Goal: Task Accomplishment & Management: Complete application form

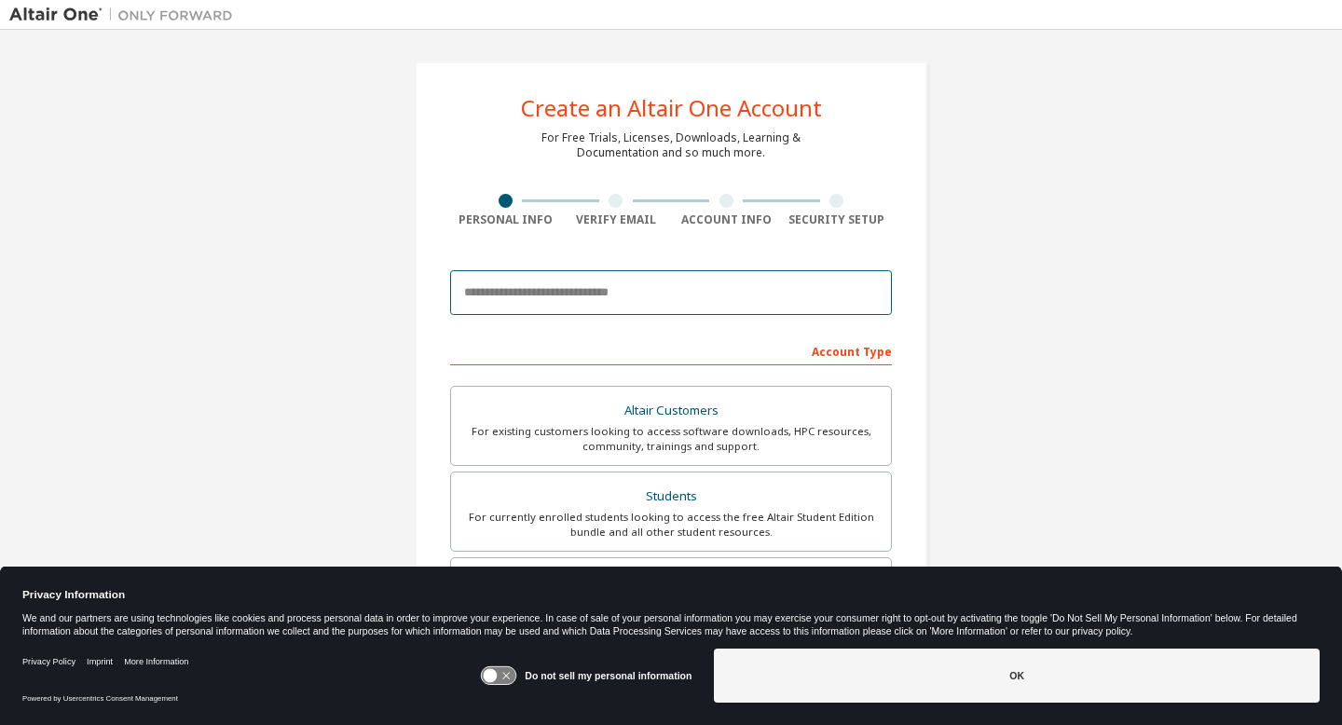
click at [602, 297] on input "email" at bounding box center [671, 292] width 442 height 45
type input "**********"
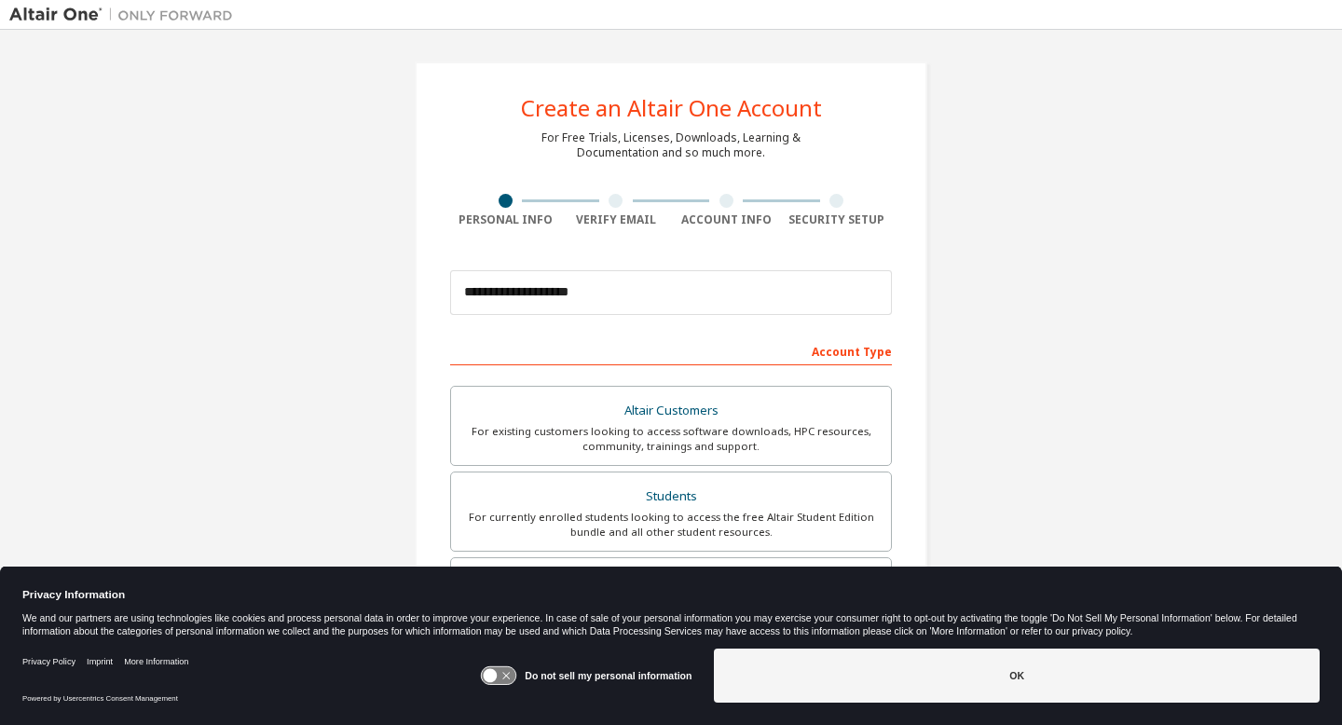
click at [507, 682] on icon at bounding box center [499, 676] width 34 height 18
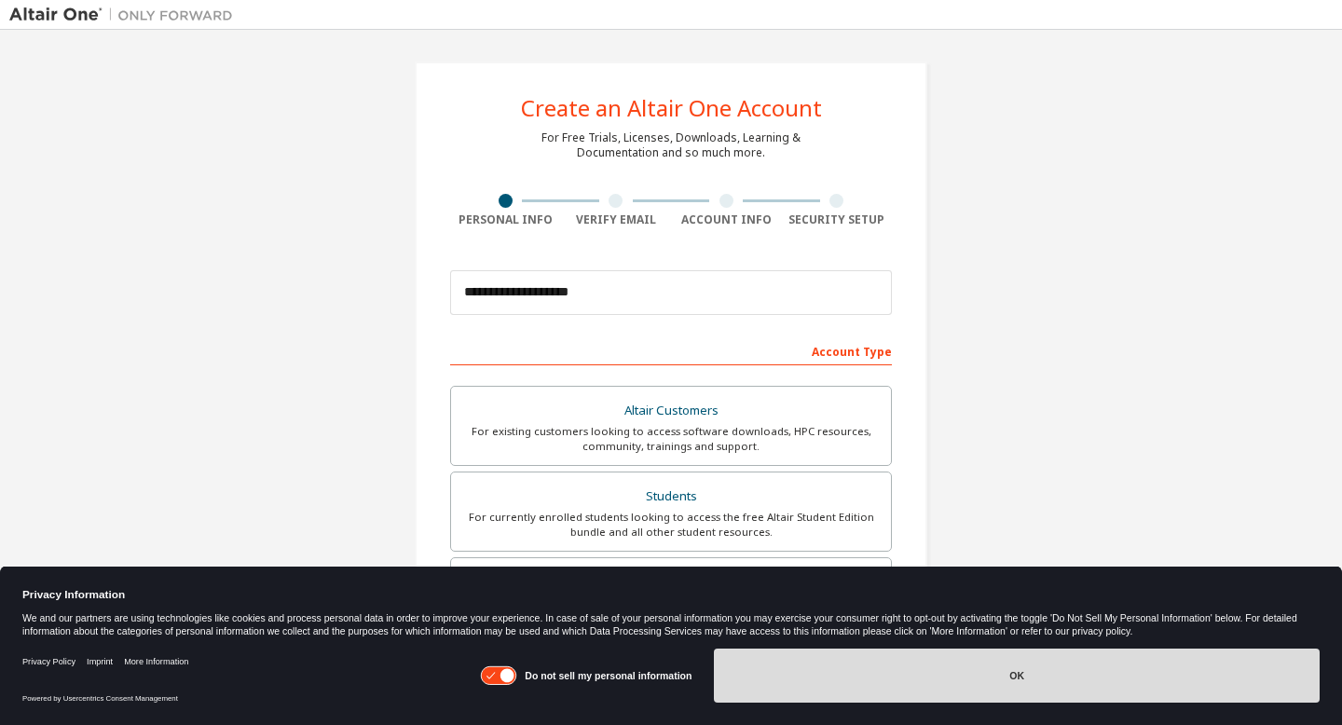
click at [831, 693] on button "OK" at bounding box center [1017, 675] width 606 height 54
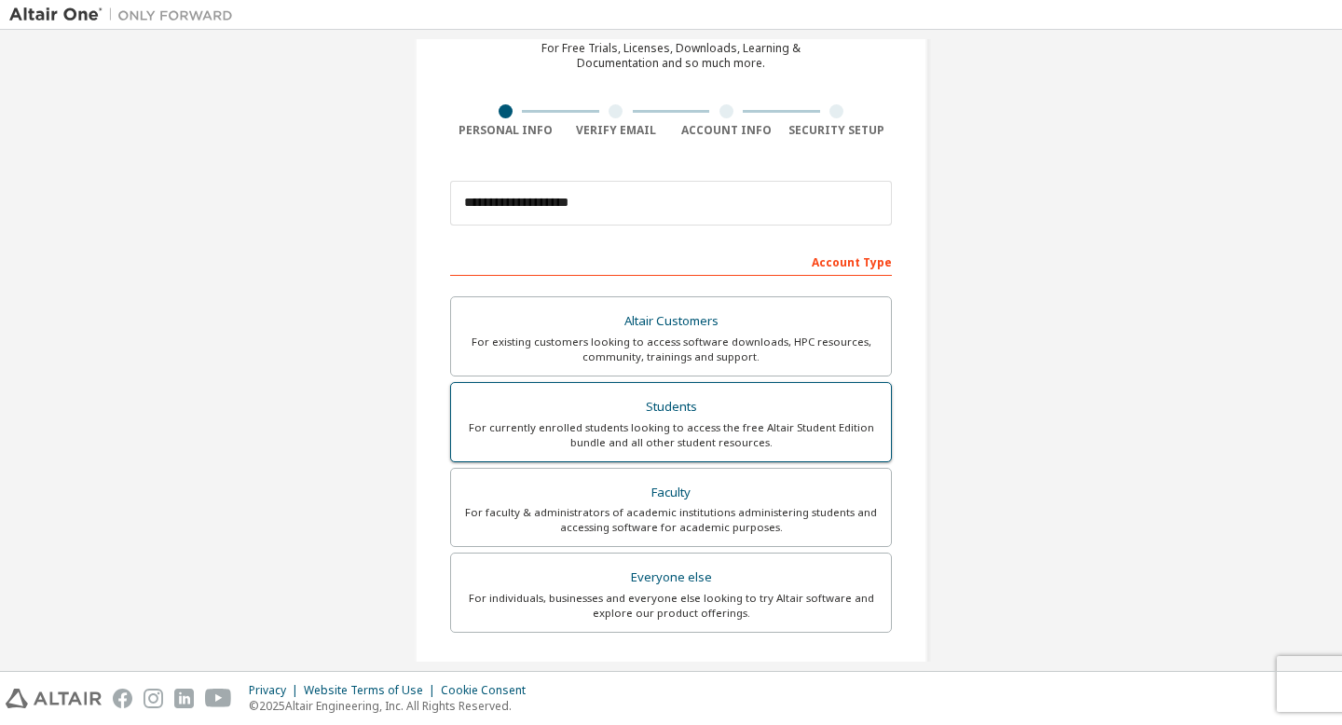
scroll to position [109, 0]
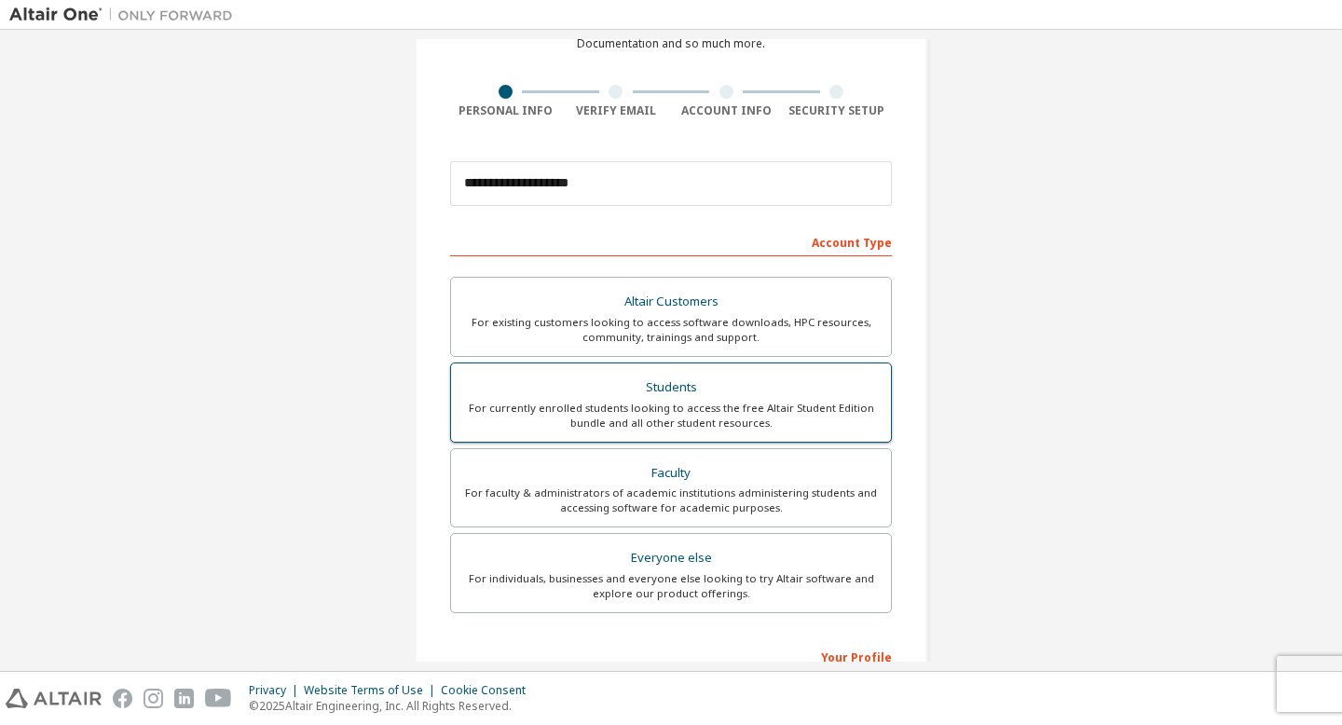
click at [797, 402] on div "For currently enrolled students looking to access the free Altair Student Editi…" at bounding box center [670, 416] width 417 height 30
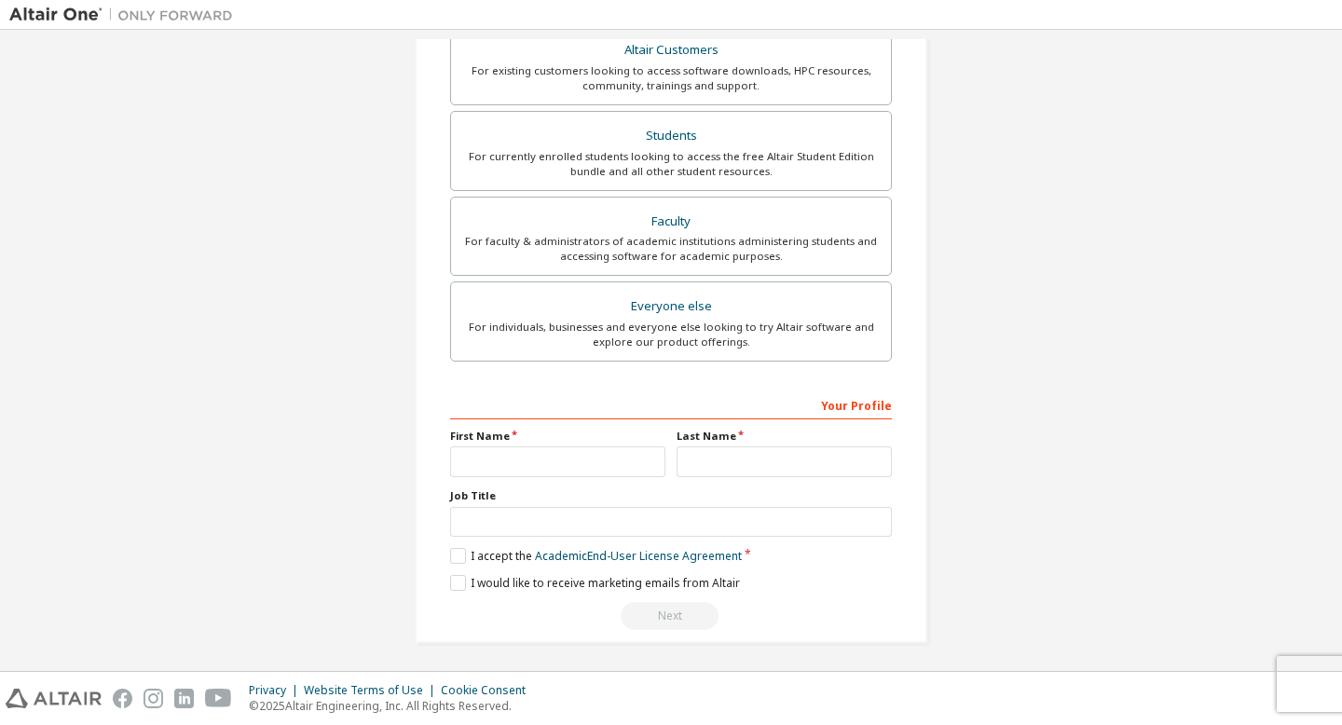
scroll to position [364, 0]
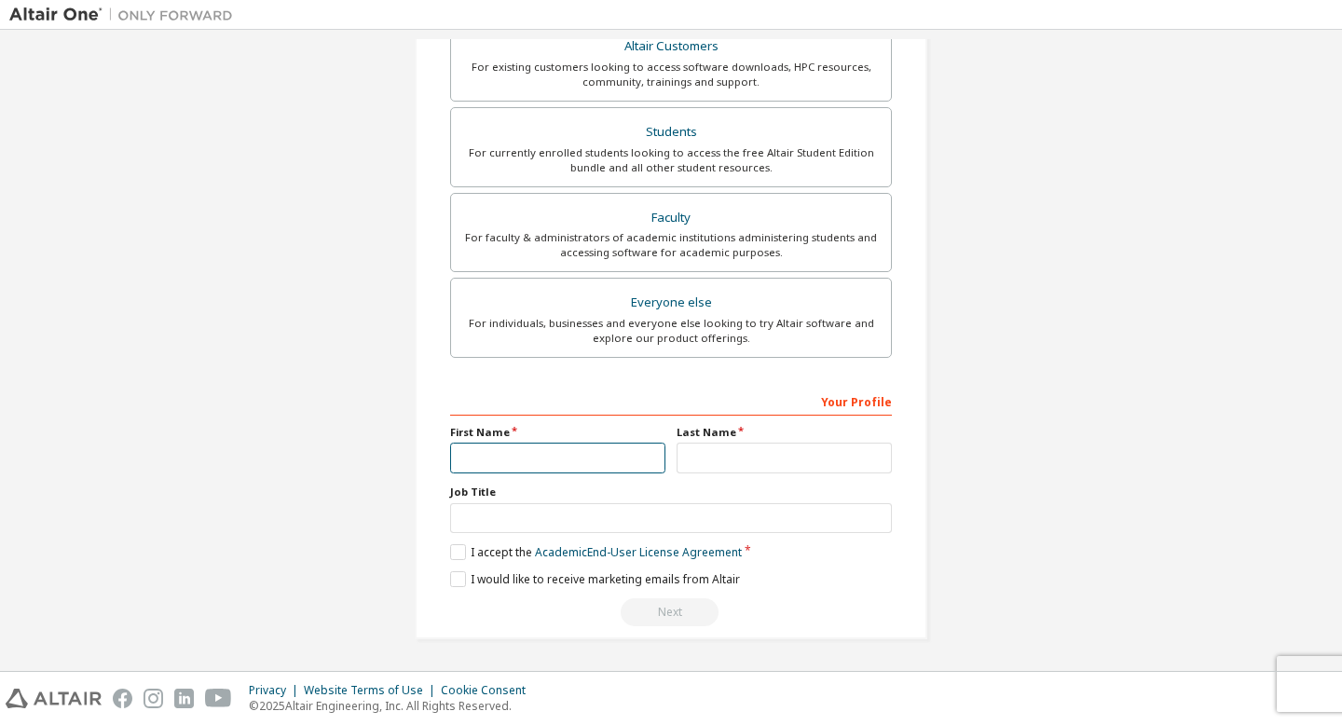
click at [544, 458] on input "text" at bounding box center [557, 458] width 215 height 31
type input "*****"
type input "*********"
click at [451, 557] on label "I accept the Academic End-User License Agreement" at bounding box center [596, 552] width 292 height 16
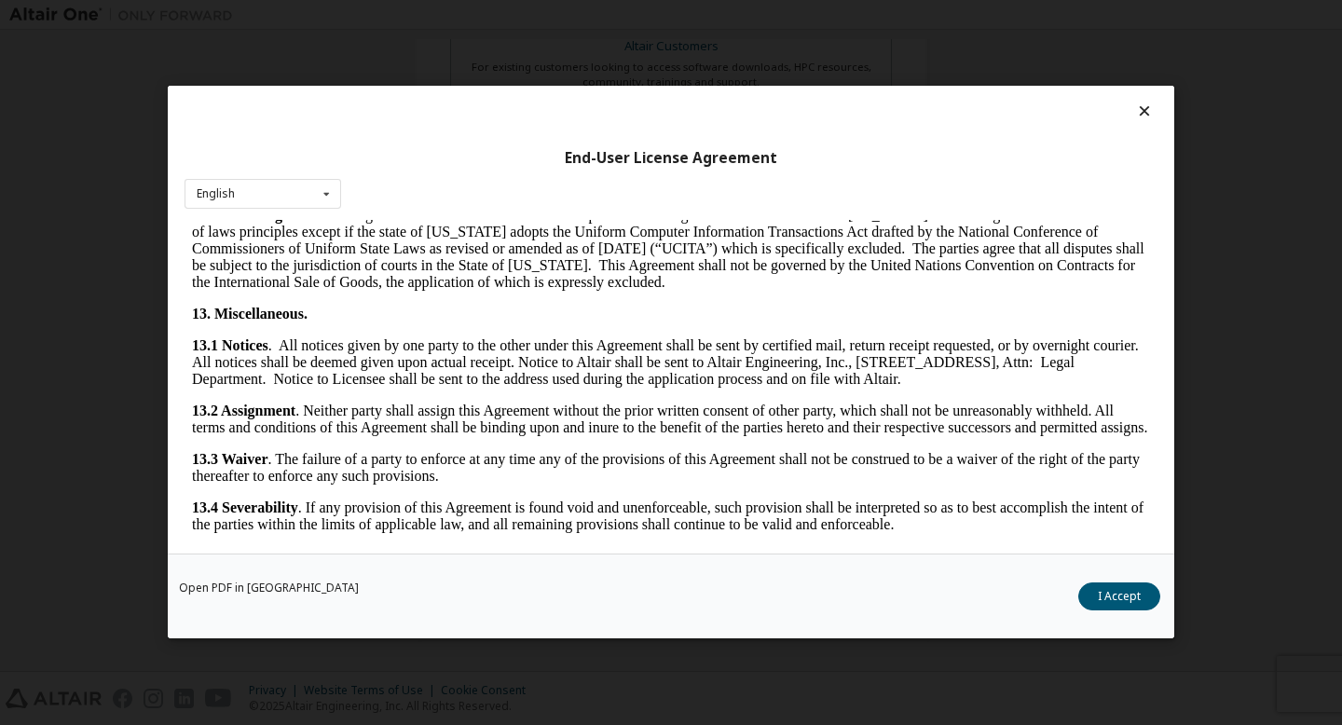
scroll to position [3007, 0]
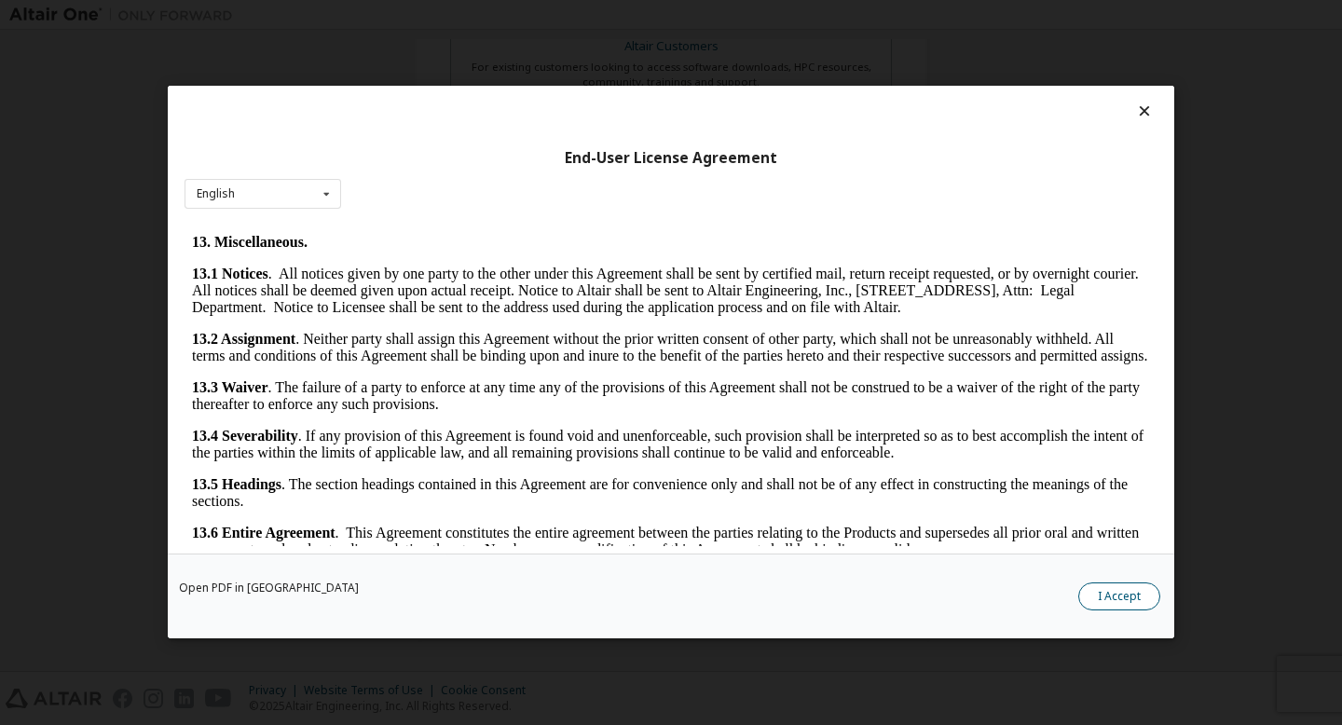
click at [1104, 591] on button "I Accept" at bounding box center [1119, 597] width 82 height 28
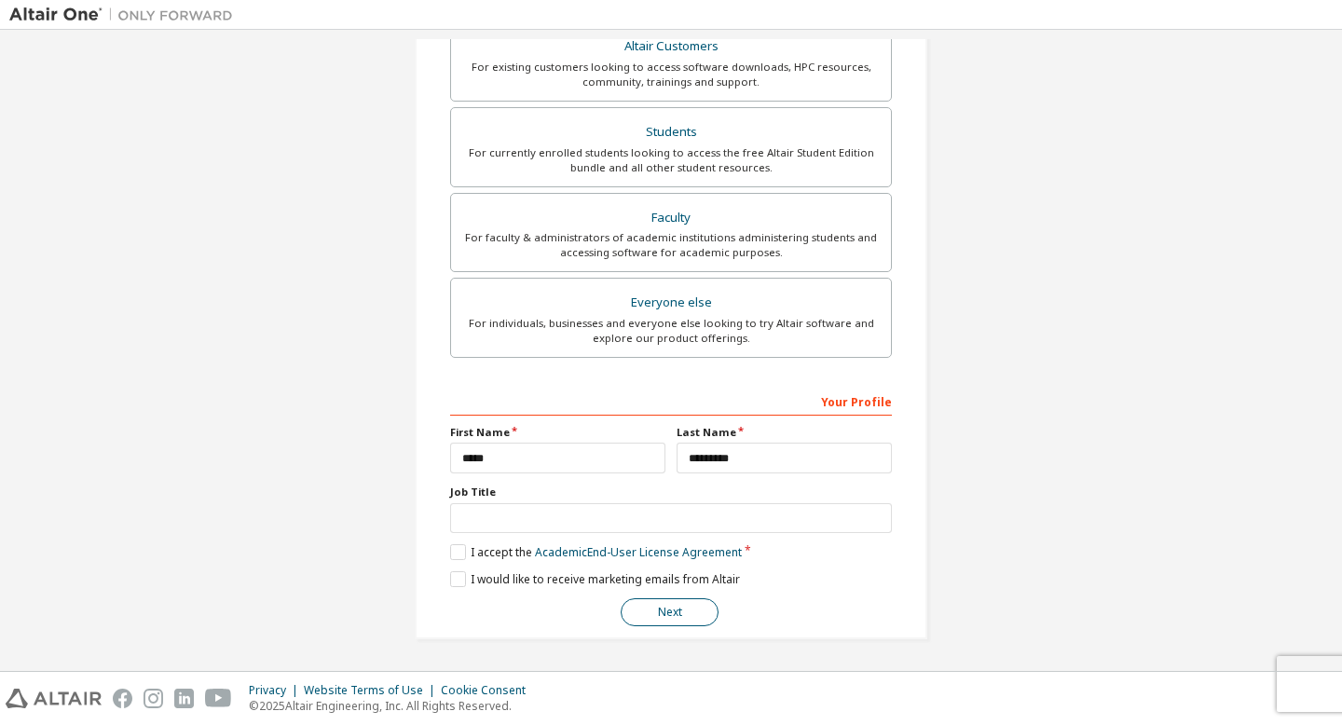
click at [668, 605] on button "Next" at bounding box center [670, 612] width 98 height 28
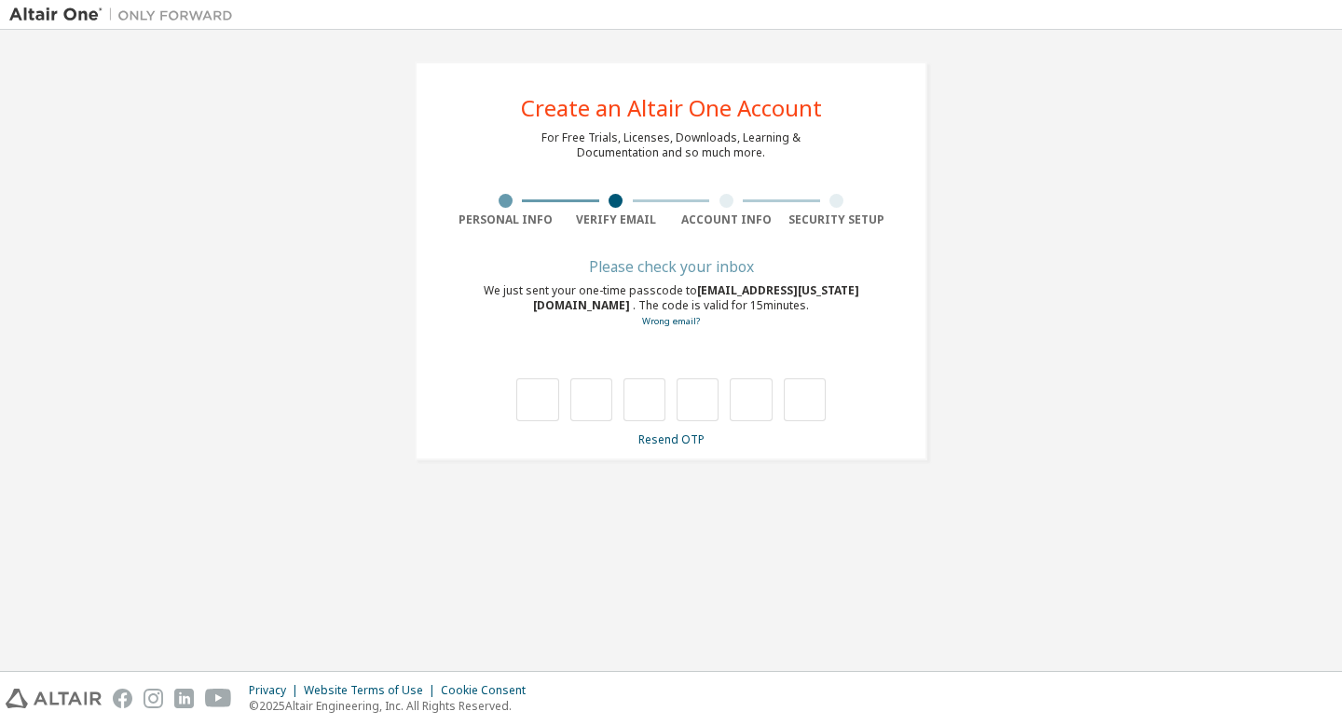
type input "*"
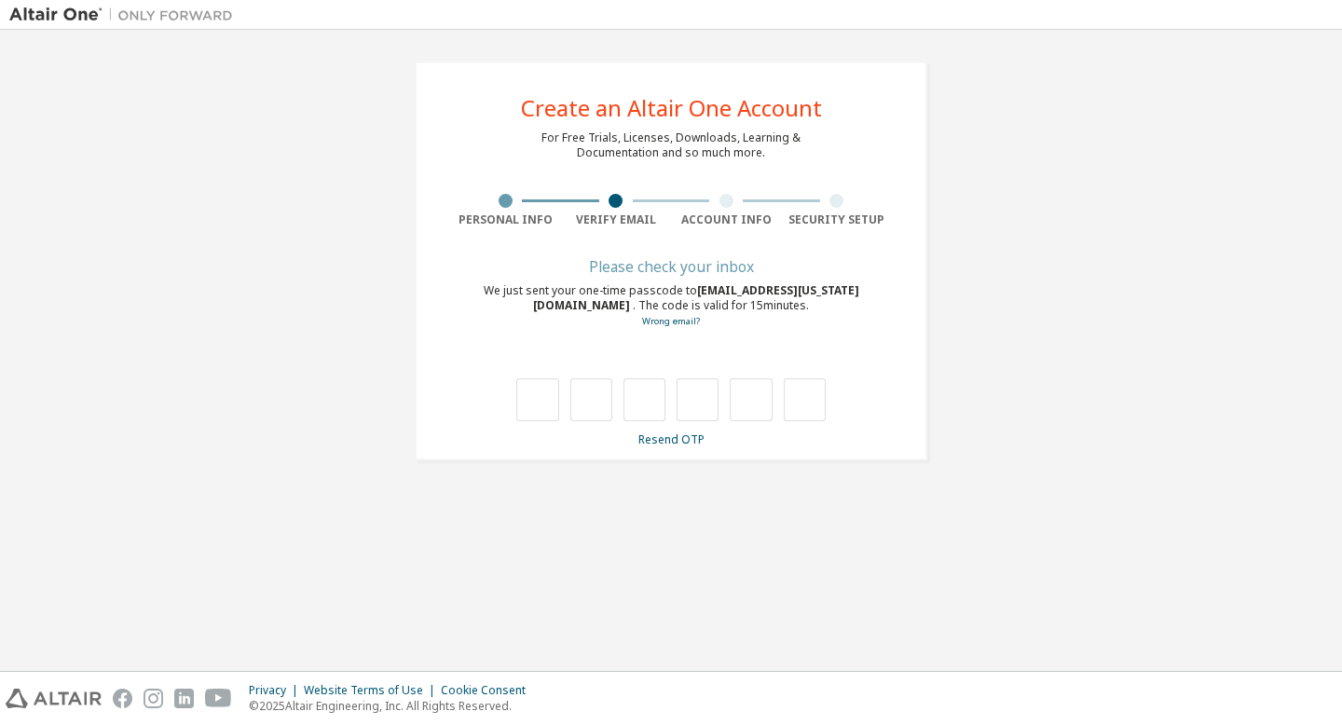
type input "*"
